Goal: Communication & Community: Answer question/provide support

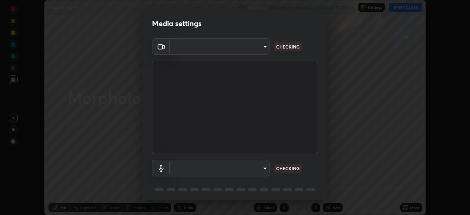
scroll to position [215, 470]
click at [263, 167] on body "Erase all Morphology 13 Recording WAS SCHEDULED TO START AT 8:00 AM Settings ST…" at bounding box center [235, 107] width 470 height 215
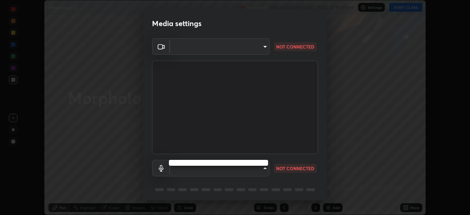
type input "c7661abdb2026871ead36f205add4b28eed2acd2256a3062a57d90756d6a7fda"
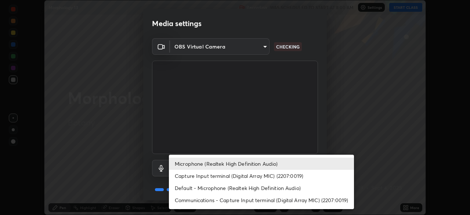
click at [284, 184] on li "Default - Microphone (Realtek High Definition Audio)" at bounding box center [261, 188] width 185 height 12
type input "default"
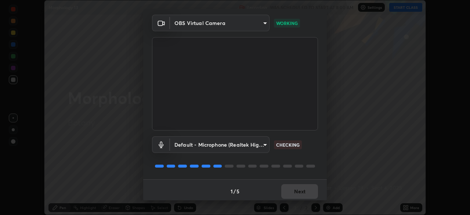
scroll to position [26, 0]
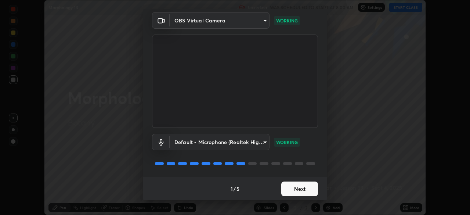
click at [301, 190] on button "Next" at bounding box center [299, 188] width 37 height 15
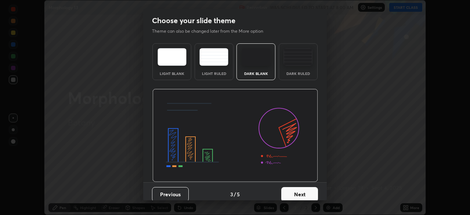
click at [303, 193] on button "Next" at bounding box center [299, 194] width 37 height 15
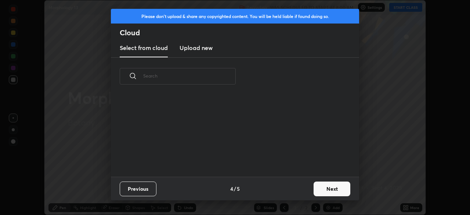
click at [309, 193] on div "Previous 4 / 5 Next" at bounding box center [235, 188] width 248 height 23
click at [316, 190] on button "Next" at bounding box center [331, 188] width 37 height 15
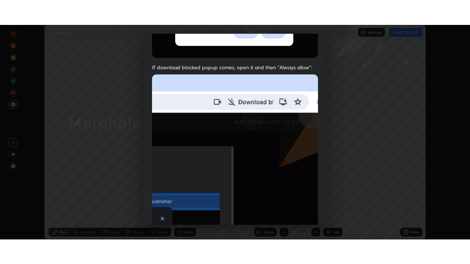
scroll to position [176, 0]
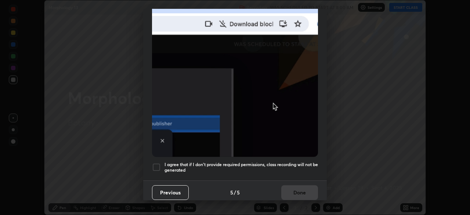
click at [269, 162] on h5 "I agree that if I don't provide required permissions, class recording will not …" at bounding box center [240, 167] width 153 height 11
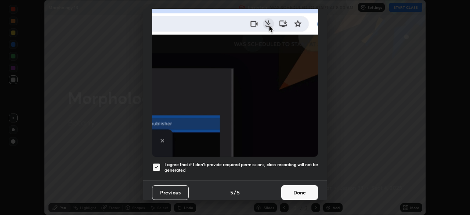
click at [297, 188] on button "Done" at bounding box center [299, 192] width 37 height 15
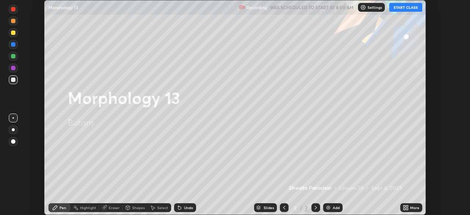
click at [403, 8] on button "START CLASS" at bounding box center [405, 7] width 33 height 9
click at [414, 206] on div "More" at bounding box center [414, 208] width 9 height 4
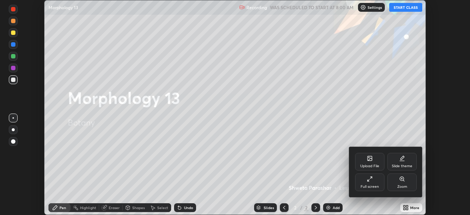
click at [373, 181] on div "Full screen" at bounding box center [369, 182] width 29 height 18
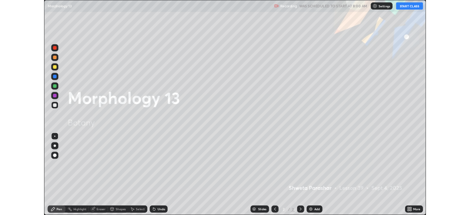
scroll to position [264, 470]
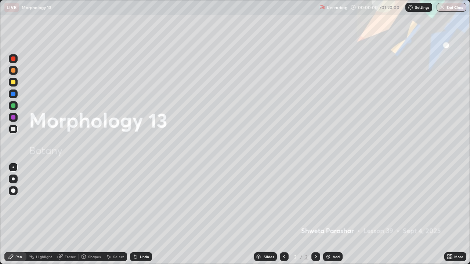
click at [335, 214] on div "Add" at bounding box center [336, 257] width 7 height 4
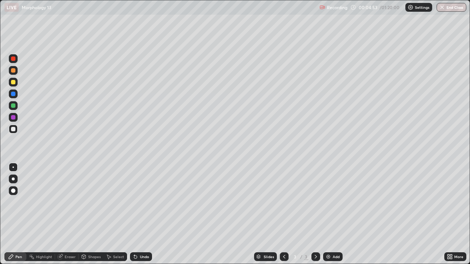
click at [14, 179] on div at bounding box center [13, 179] width 3 height 3
click at [14, 107] on div at bounding box center [13, 106] width 4 height 4
click at [14, 117] on div at bounding box center [13, 117] width 4 height 4
click at [13, 104] on div at bounding box center [13, 106] width 4 height 4
click at [15, 95] on div at bounding box center [13, 94] width 4 height 4
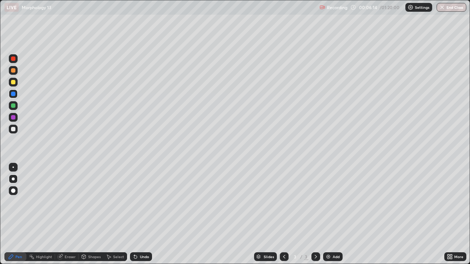
click at [12, 83] on div at bounding box center [13, 82] width 4 height 4
click at [13, 71] on div at bounding box center [13, 70] width 4 height 4
click at [15, 117] on div at bounding box center [13, 117] width 4 height 4
click at [14, 106] on div at bounding box center [13, 106] width 4 height 4
click at [141, 214] on div "Undo" at bounding box center [144, 257] width 9 height 4
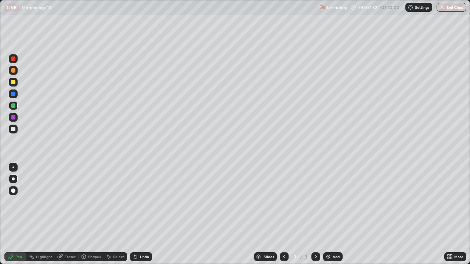
click at [134, 214] on icon at bounding box center [134, 255] width 1 height 1
click at [111, 214] on div "Select" at bounding box center [115, 257] width 23 height 9
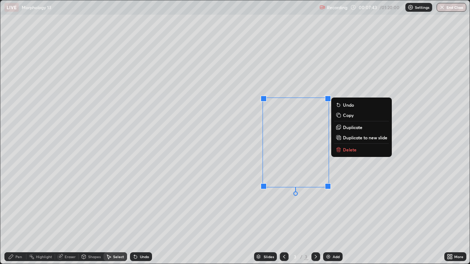
click at [353, 151] on p "Delete" at bounding box center [350, 150] width 14 height 6
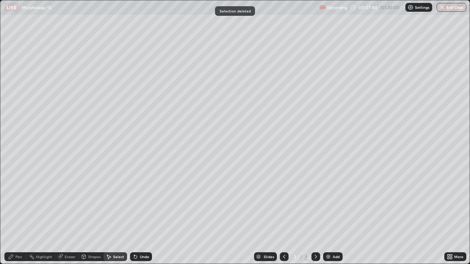
click at [16, 214] on div "Pen" at bounding box center [18, 257] width 7 height 4
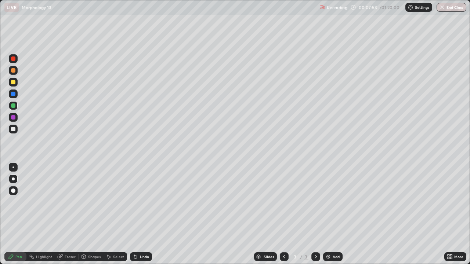
click at [14, 116] on div at bounding box center [13, 117] width 4 height 4
click at [14, 106] on div at bounding box center [13, 106] width 4 height 4
click at [12, 83] on div at bounding box center [13, 82] width 4 height 4
click at [13, 118] on div at bounding box center [13, 117] width 4 height 4
click at [13, 107] on div at bounding box center [13, 106] width 4 height 4
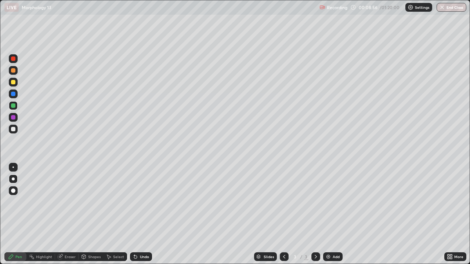
click at [13, 96] on div at bounding box center [13, 94] width 4 height 4
click at [16, 68] on div at bounding box center [13, 70] width 9 height 9
click at [15, 106] on div at bounding box center [13, 106] width 4 height 4
click at [12, 82] on div at bounding box center [13, 82] width 4 height 4
click at [62, 214] on icon at bounding box center [60, 257] width 6 height 6
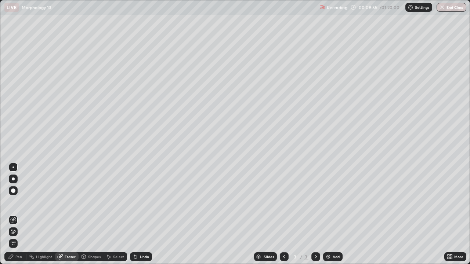
click at [11, 214] on icon at bounding box center [11, 257] width 6 height 6
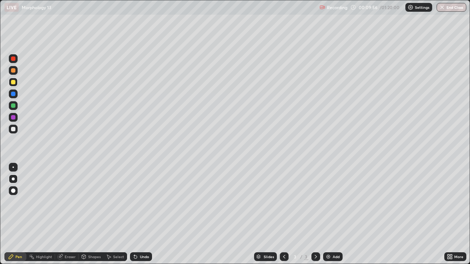
click at [12, 107] on div at bounding box center [13, 106] width 4 height 4
click at [12, 83] on div at bounding box center [13, 82] width 4 height 4
click at [207, 214] on div "Slides 3 / 3 Add" at bounding box center [298, 257] width 292 height 15
click at [453, 214] on div "More" at bounding box center [455, 257] width 22 height 9
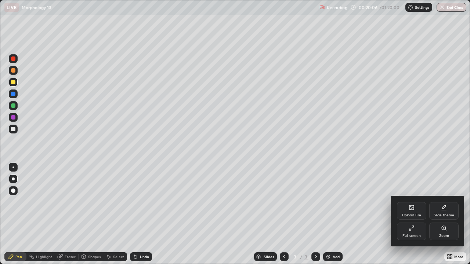
click at [414, 214] on div "Full screen" at bounding box center [411, 236] width 18 height 4
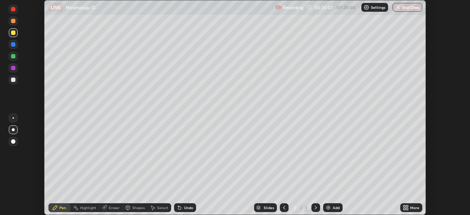
scroll to position [36495, 36240]
